Goal: Obtain resource: Download file/media

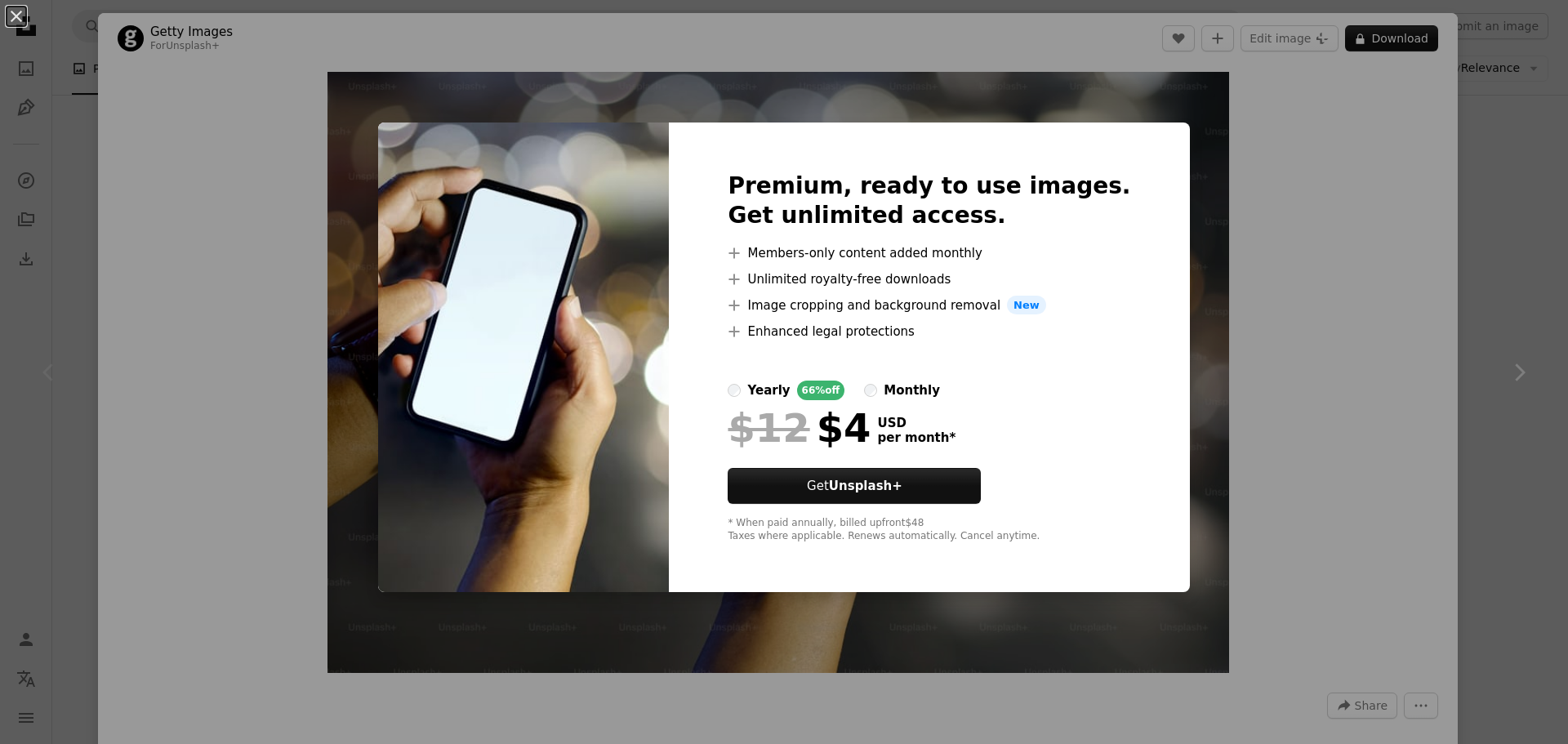
click at [1330, 332] on div "An X shape Premium, ready to use images. Get unlimited access. A plus sign Memb…" at bounding box center [784, 372] width 1568 height 744
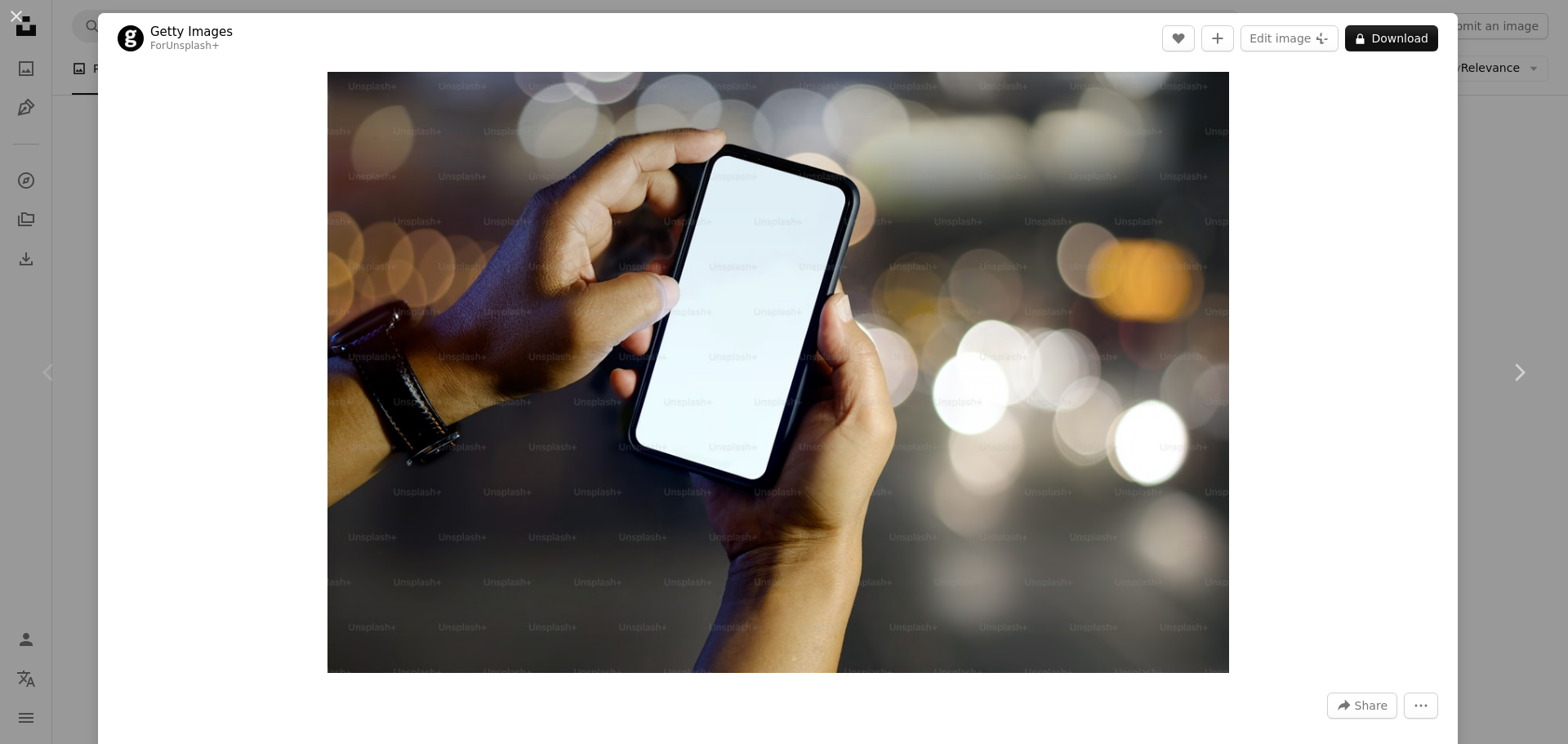
click at [1480, 115] on div "An X shape Chevron left Chevron right Getty Images For Unsplash+ A heart A plus…" at bounding box center [784, 372] width 1568 height 744
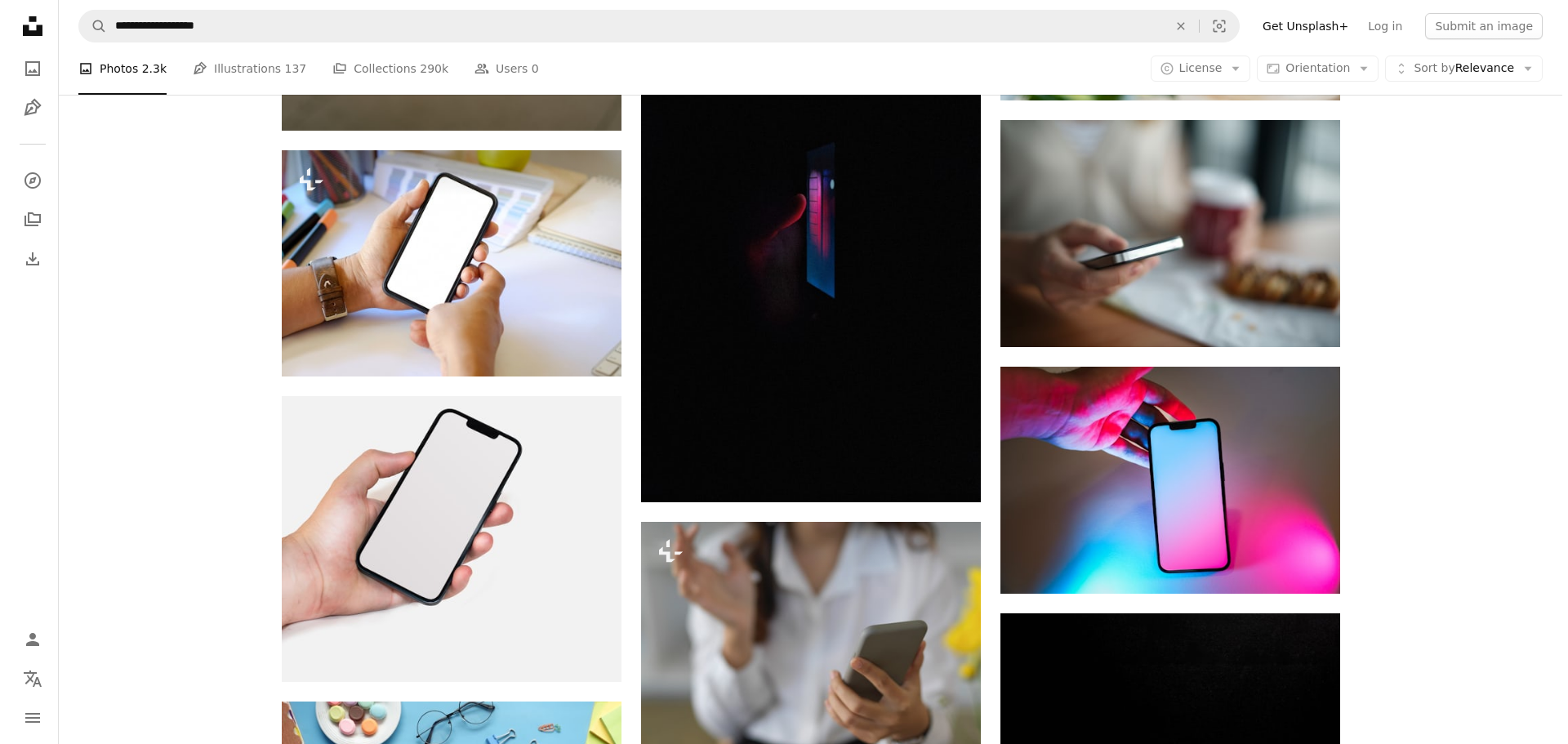
scroll to position [1796, 0]
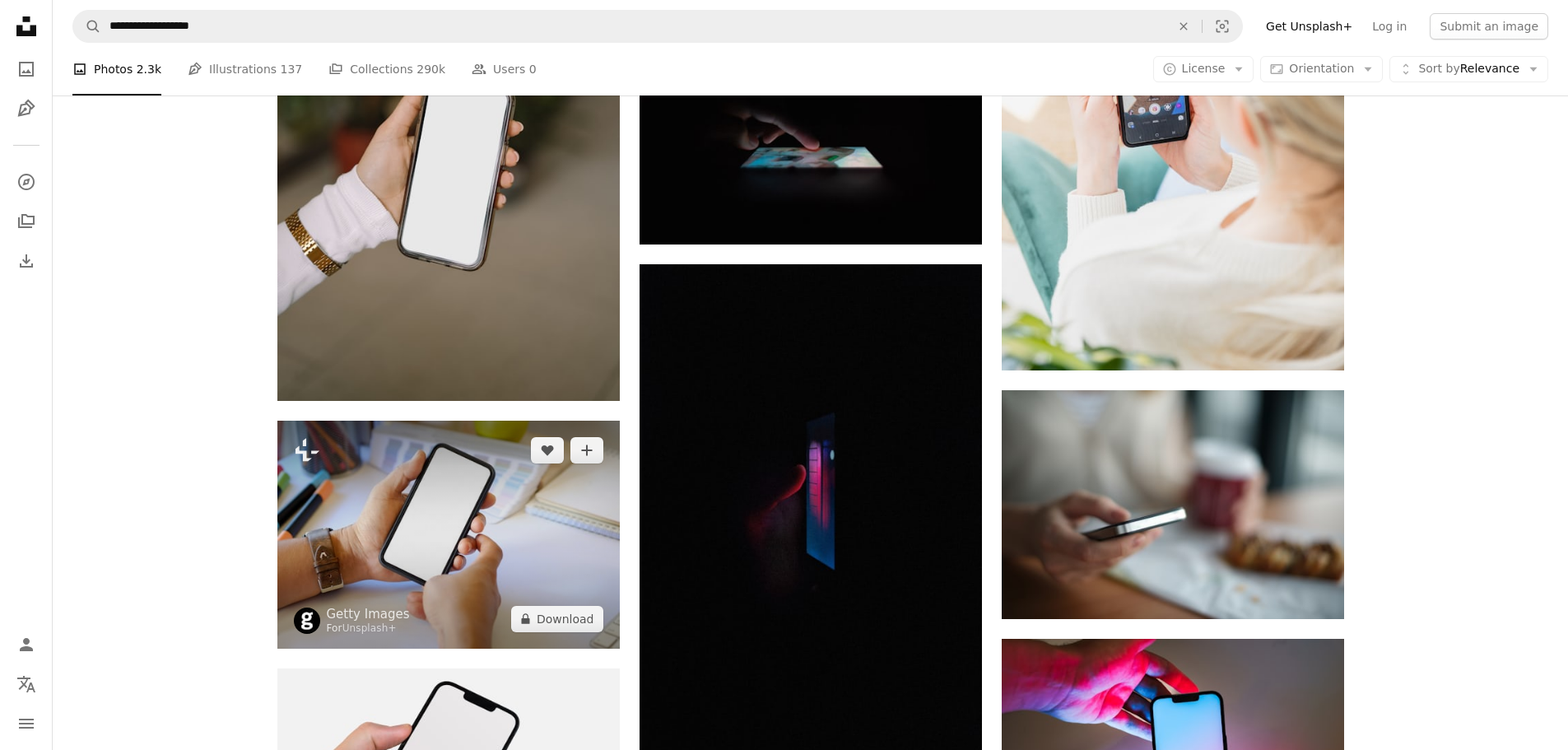
click at [528, 543] on img at bounding box center [448, 534] width 342 height 228
